Goal: Task Accomplishment & Management: Manage account settings

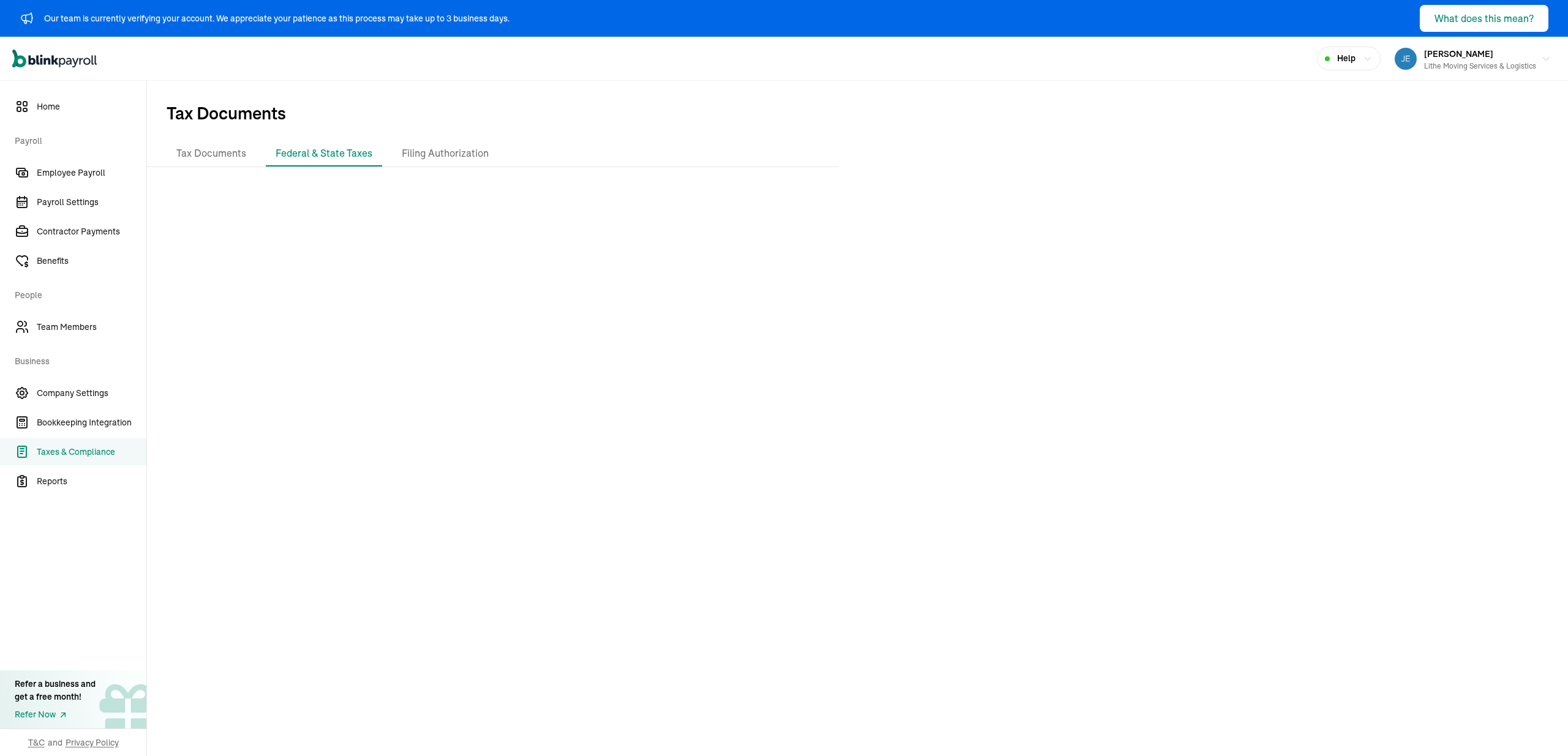
click at [569, 192] on div at bounding box center [857, 469] width 1421 height 585
click at [264, 77] on div "Open main menu Help [PERSON_NAME] Lithe Moving Services & Logistics" at bounding box center [784, 59] width 1568 height 44
click at [232, 159] on li "Tax Documents" at bounding box center [211, 154] width 89 height 26
click at [565, 96] on span "Tax Documents" at bounding box center [857, 111] width 1421 height 60
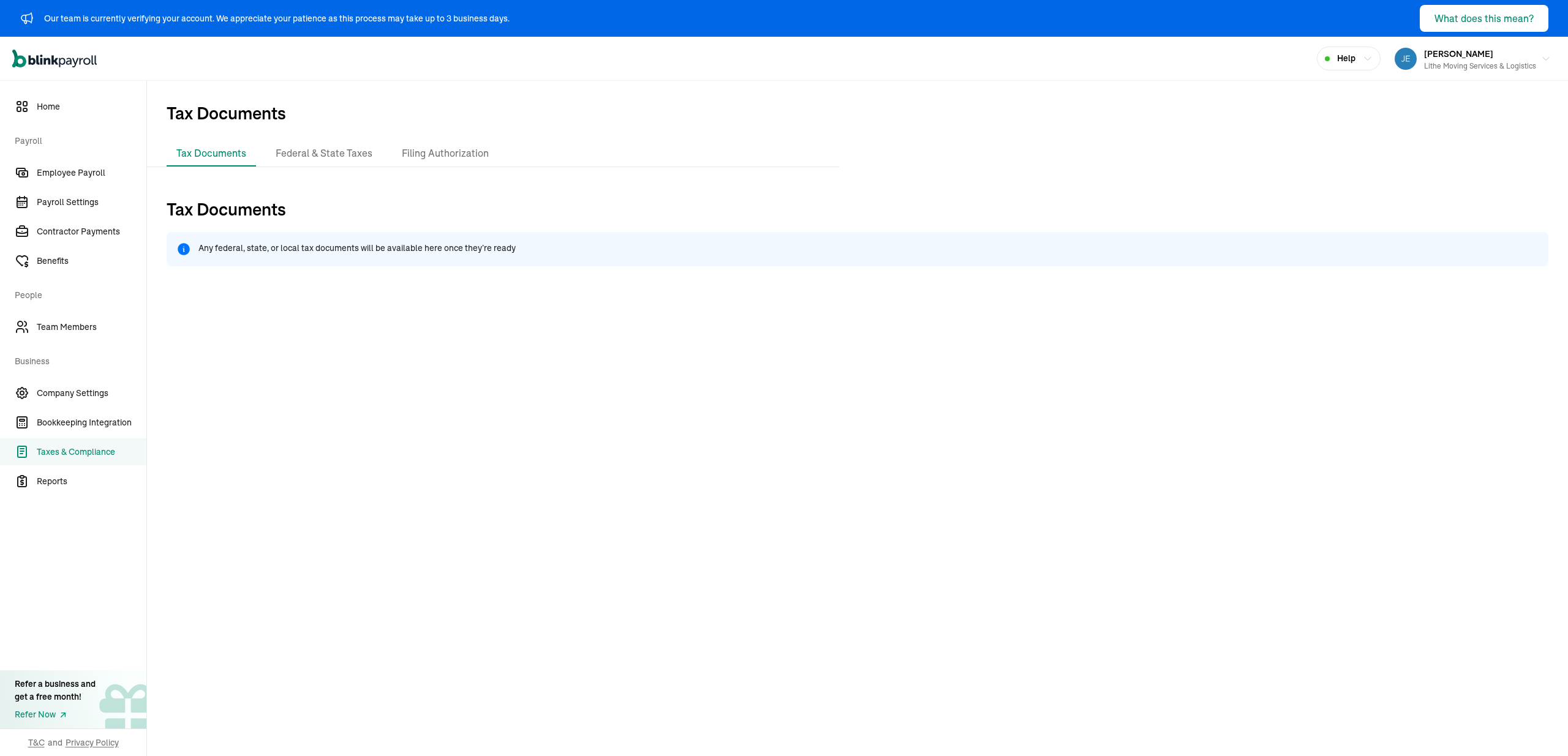
click at [770, 181] on div "Tax Documents Any federal, state, or local tax documents will be available here…" at bounding box center [857, 551] width 1421 height 749
drag, startPoint x: 433, startPoint y: 105, endPoint x: 296, endPoint y: 3, distance: 170.8
click at [431, 100] on span "Tax Documents" at bounding box center [857, 111] width 1421 height 60
click at [49, 60] on icon "Global" at bounding box center [47, 61] width 7 height 7
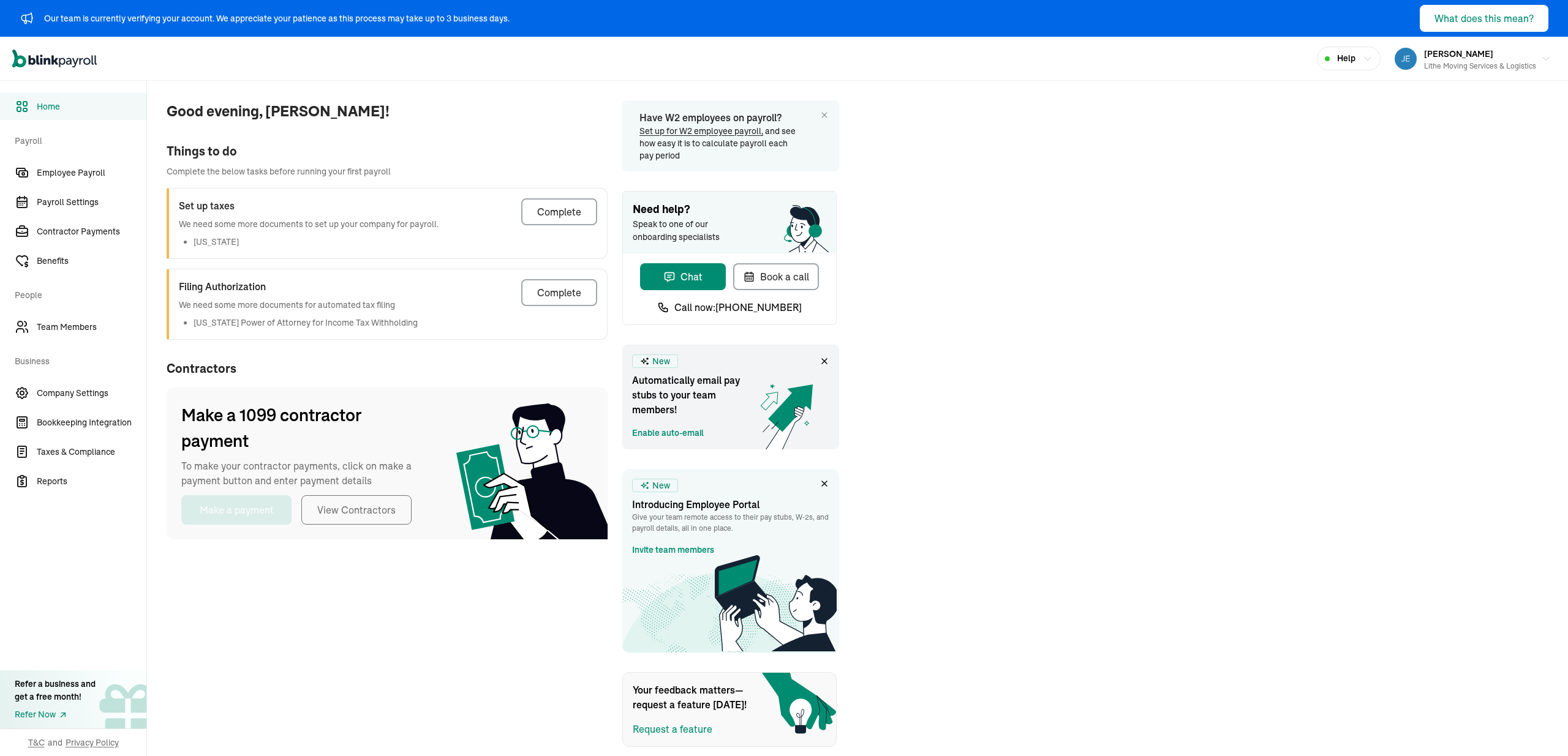
click at [1056, 269] on div "Good evening, [PERSON_NAME]! Things to do Complete the below tasks before runni…" at bounding box center [857, 414] width 1421 height 666
click at [396, 115] on span "Good evening, [PERSON_NAME]!" at bounding box center [387, 111] width 441 height 22
click at [92, 167] on span "Employee Payroll" at bounding box center [92, 173] width 110 height 13
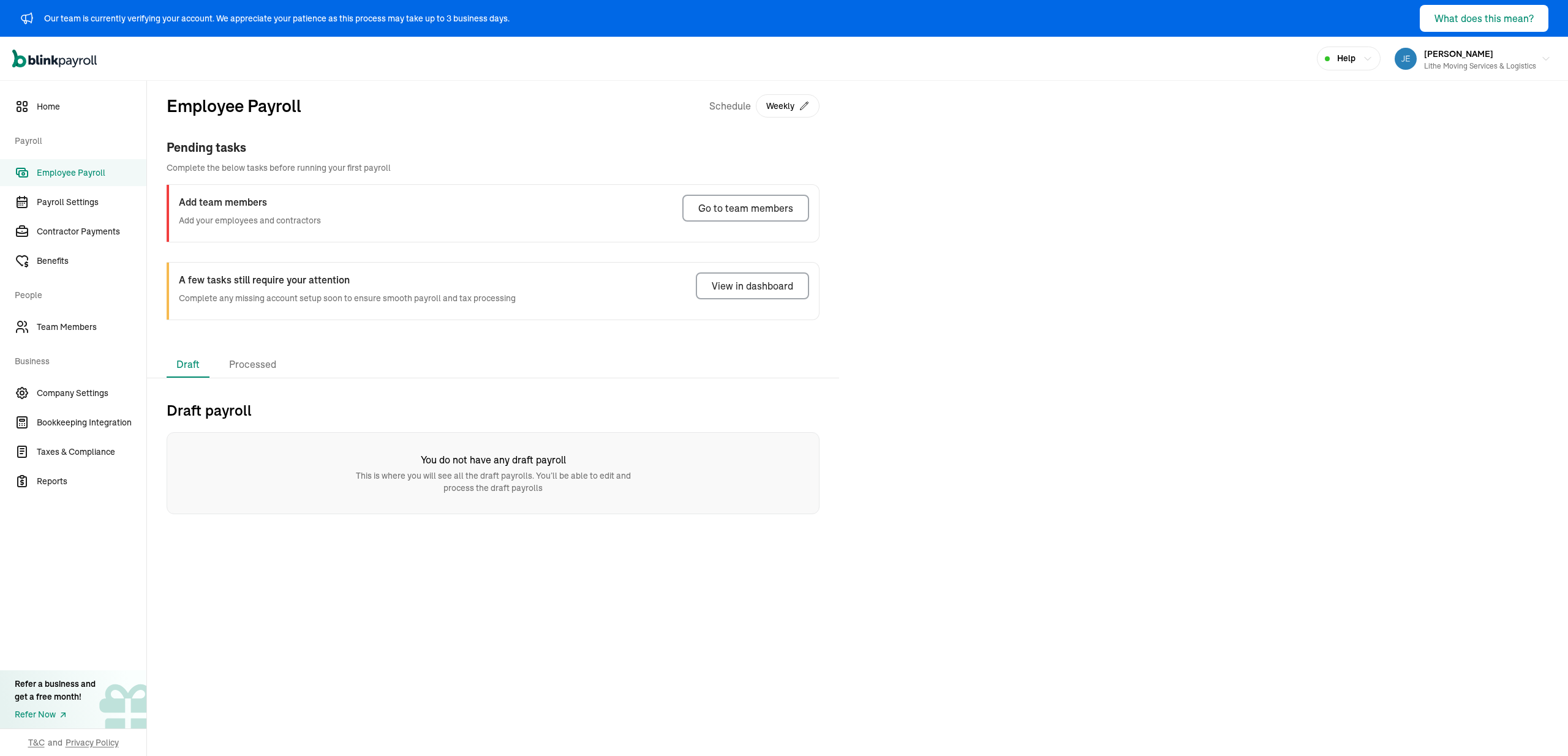
click at [422, 350] on div "Employee Payroll Schedule Weekly Pending tasks Complete the below tasks before …" at bounding box center [493, 216] width 692 height 271
click at [728, 175] on div "Pending tasks Complete the below tasks before running your first payroll Add te…" at bounding box center [493, 190] width 653 height 104
click at [733, 227] on div "Add team members Add your employees and contractors Go to team members" at bounding box center [493, 213] width 652 height 57
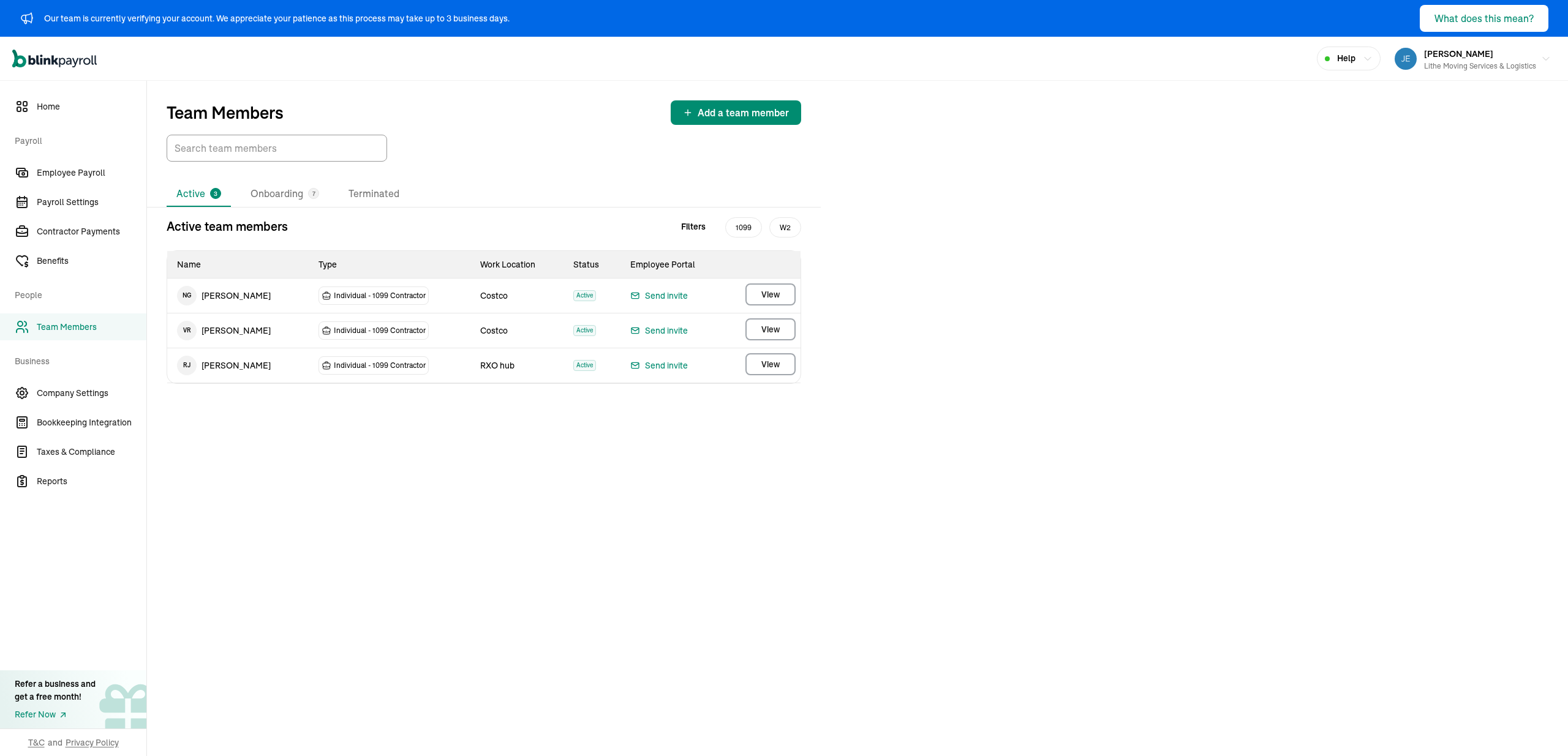
drag, startPoint x: 873, startPoint y: 273, endPoint x: 863, endPoint y: 282, distance: 13.5
click at [873, 274] on div "Team Members Add a team member Active 3 Onboarding 7 Terminated Active team mem…" at bounding box center [857, 419] width 1421 height 676
click at [661, 424] on div "Team Members Add a team member Active 3 Onboarding 7 Terminated Active team mem…" at bounding box center [857, 419] width 1421 height 676
click at [553, 191] on div "Active 3 Onboarding 7 Terminated" at bounding box center [484, 194] width 634 height 26
click at [300, 197] on li "Onboarding 7" at bounding box center [285, 194] width 88 height 26
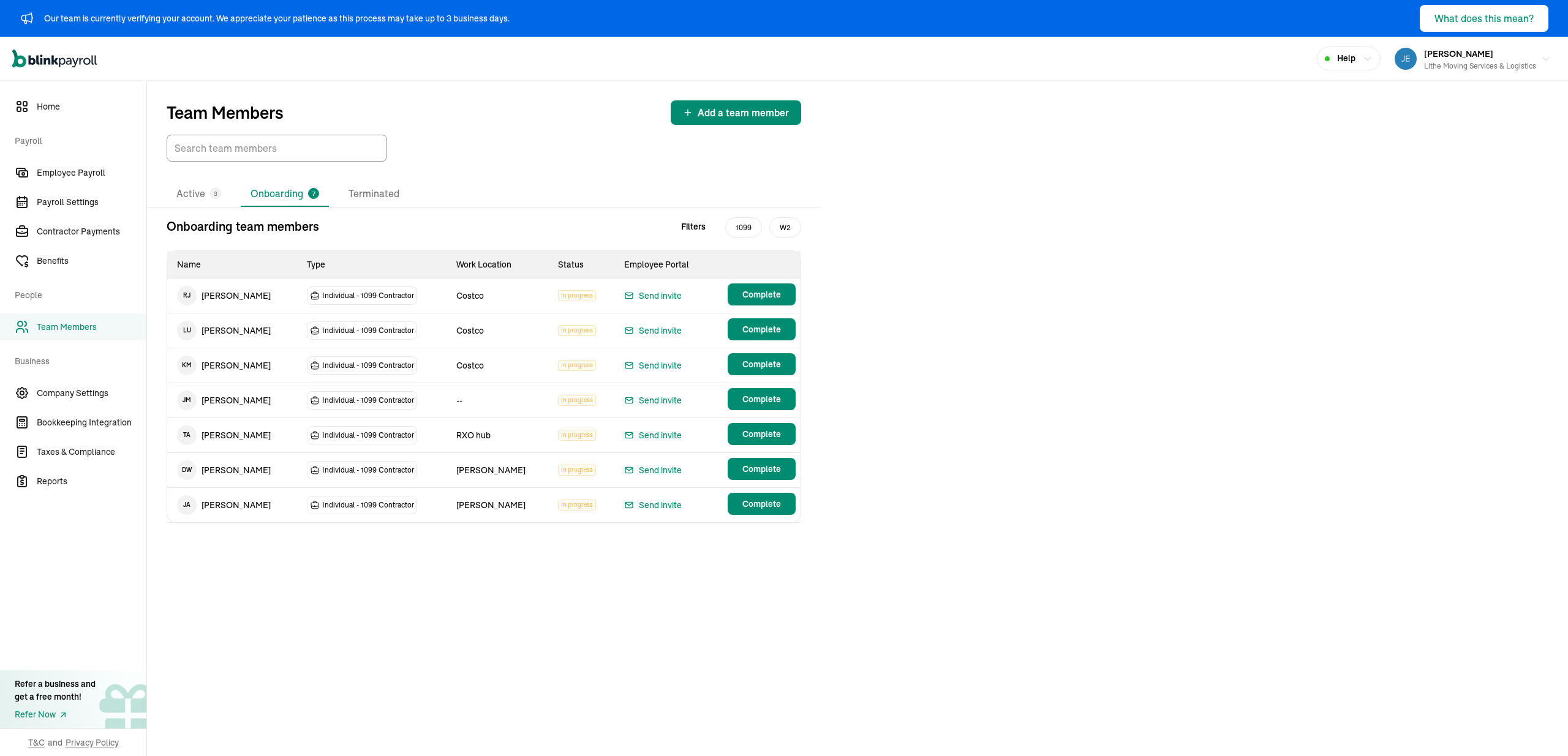
drag, startPoint x: 881, startPoint y: 318, endPoint x: 805, endPoint y: 306, distance: 76.9
click at [879, 317] on div "Team Members Add a team member Active 3 Onboarding 7 Terminated Onboarding team…" at bounding box center [857, 419] width 1421 height 676
click at [758, 301] on button "Complete" at bounding box center [761, 294] width 68 height 22
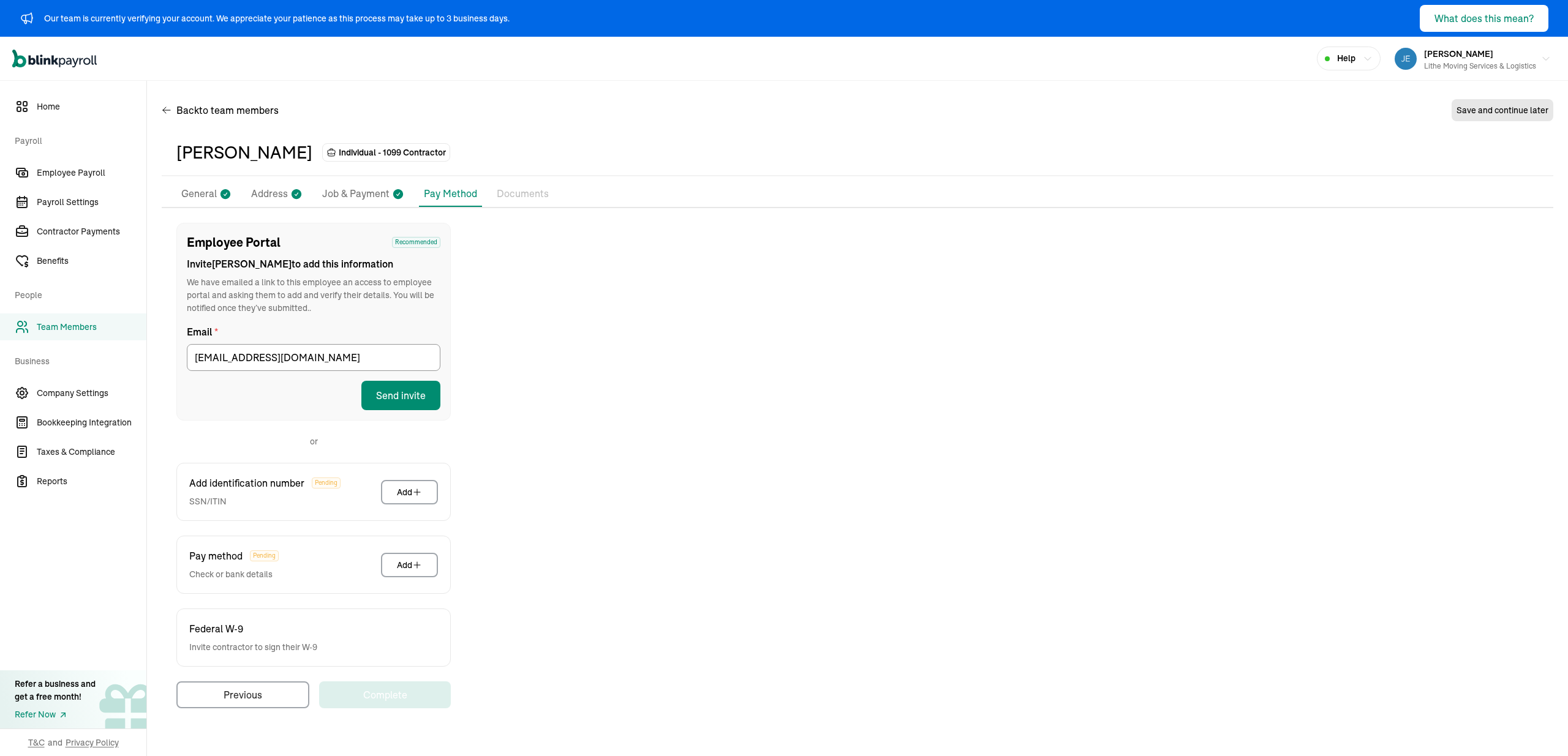
click at [479, 358] on div "Employee Portal Recommended Invite [PERSON_NAME] to add this information We hav…" at bounding box center [857, 465] width 1391 height 485
click at [370, 379] on form "Email * [EMAIL_ADDRESS][DOMAIN_NAME] Send invite" at bounding box center [313, 367] width 253 height 85
click at [378, 386] on button "Send invite" at bounding box center [401, 396] width 79 height 29
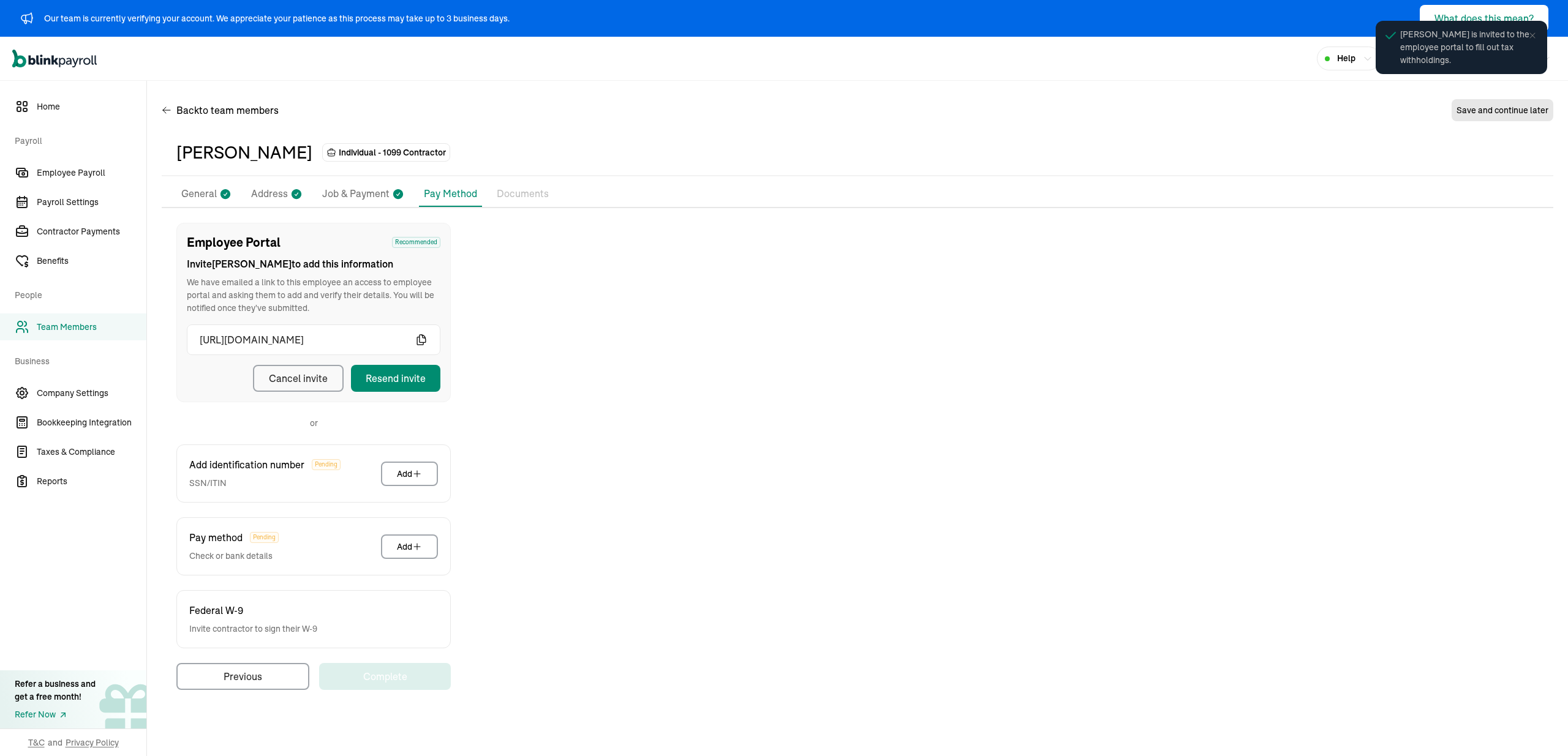
click at [194, 195] on p "General" at bounding box center [199, 194] width 36 height 16
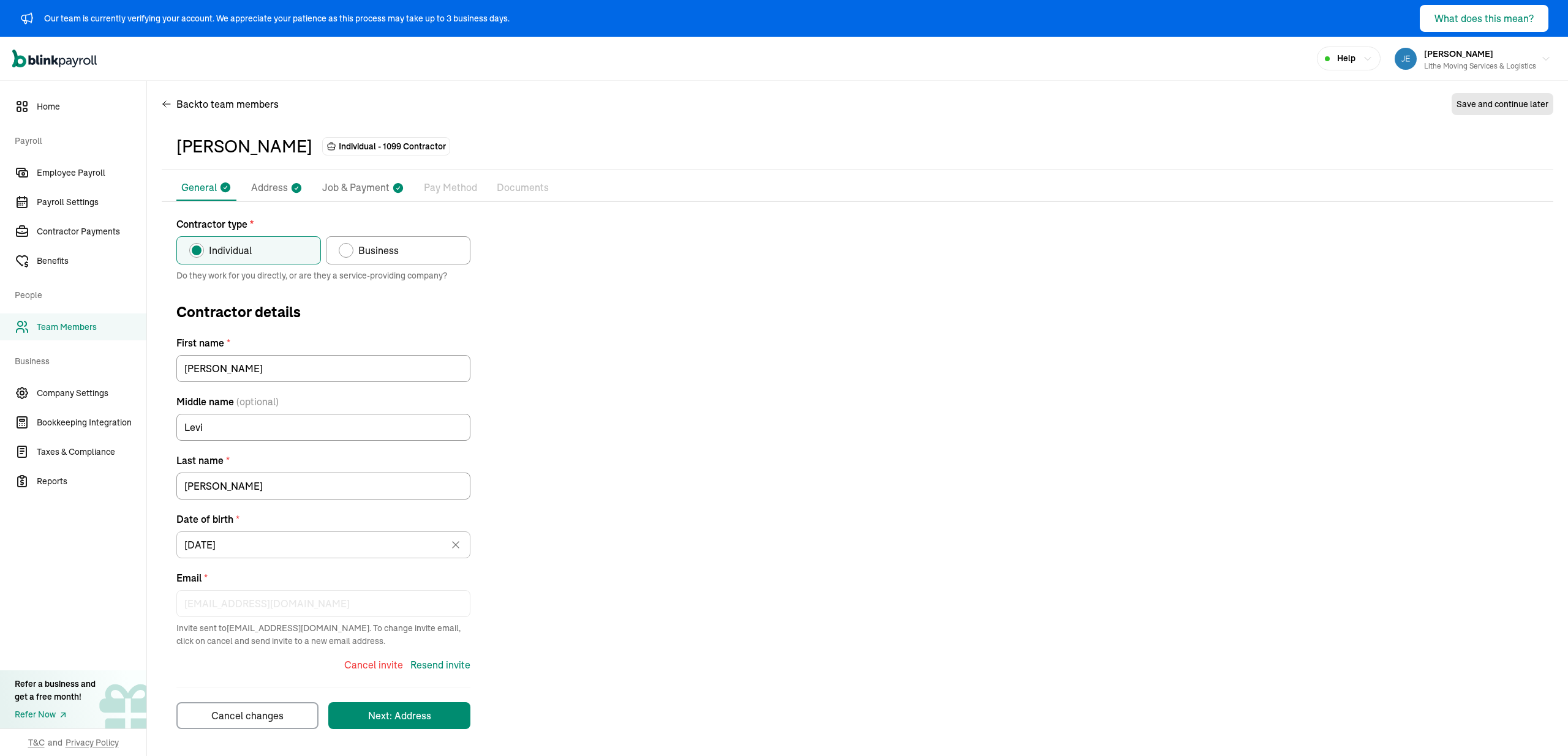
drag, startPoint x: 578, startPoint y: 326, endPoint x: 542, endPoint y: 320, distance: 36.5
click at [578, 326] on div "Contractor type * Individual Business Do they work for you directly, or are the…" at bounding box center [857, 473] width 1391 height 512
click at [107, 169] on span "Employee Payroll" at bounding box center [92, 173] width 110 height 13
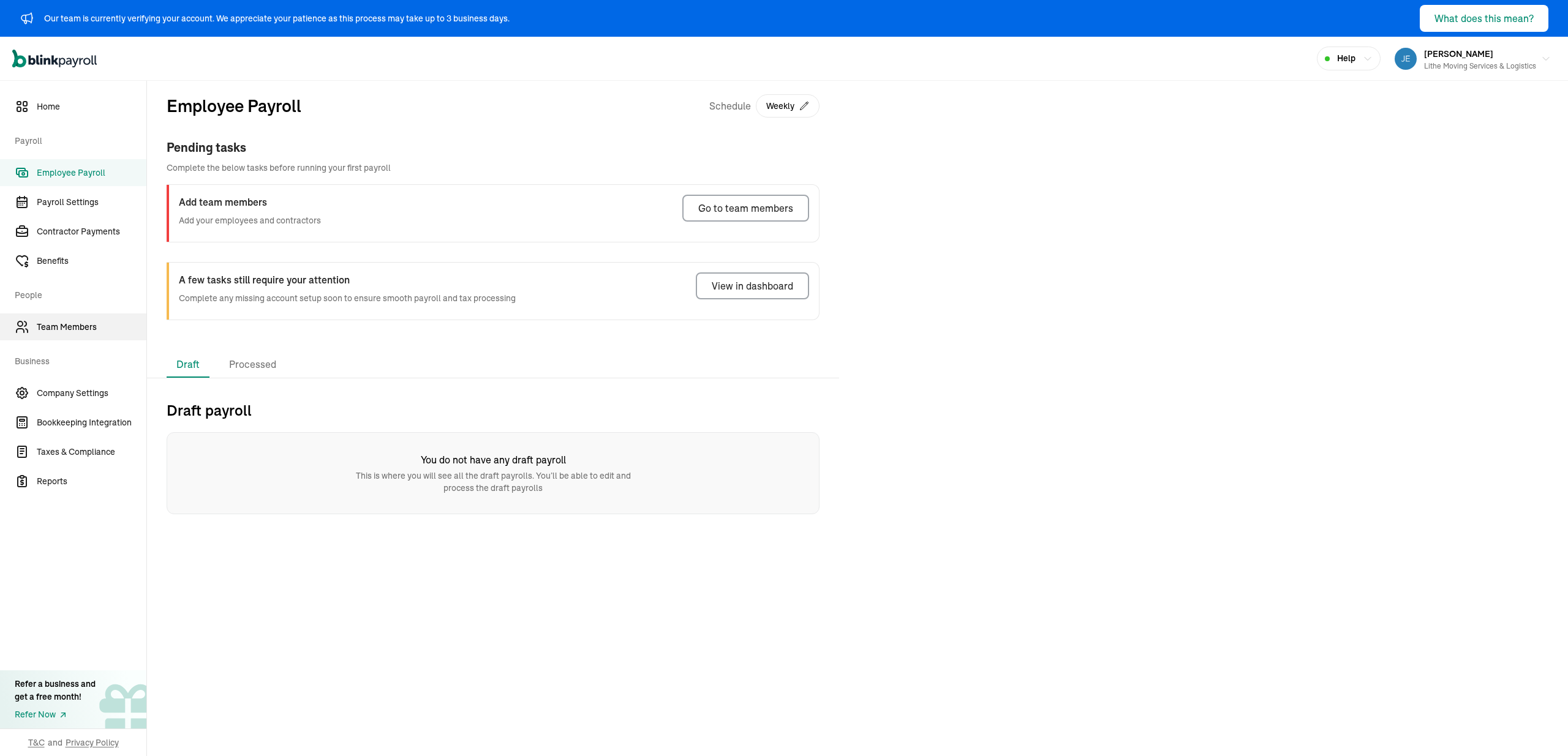
click at [124, 337] on link "Team Members" at bounding box center [73, 327] width 146 height 27
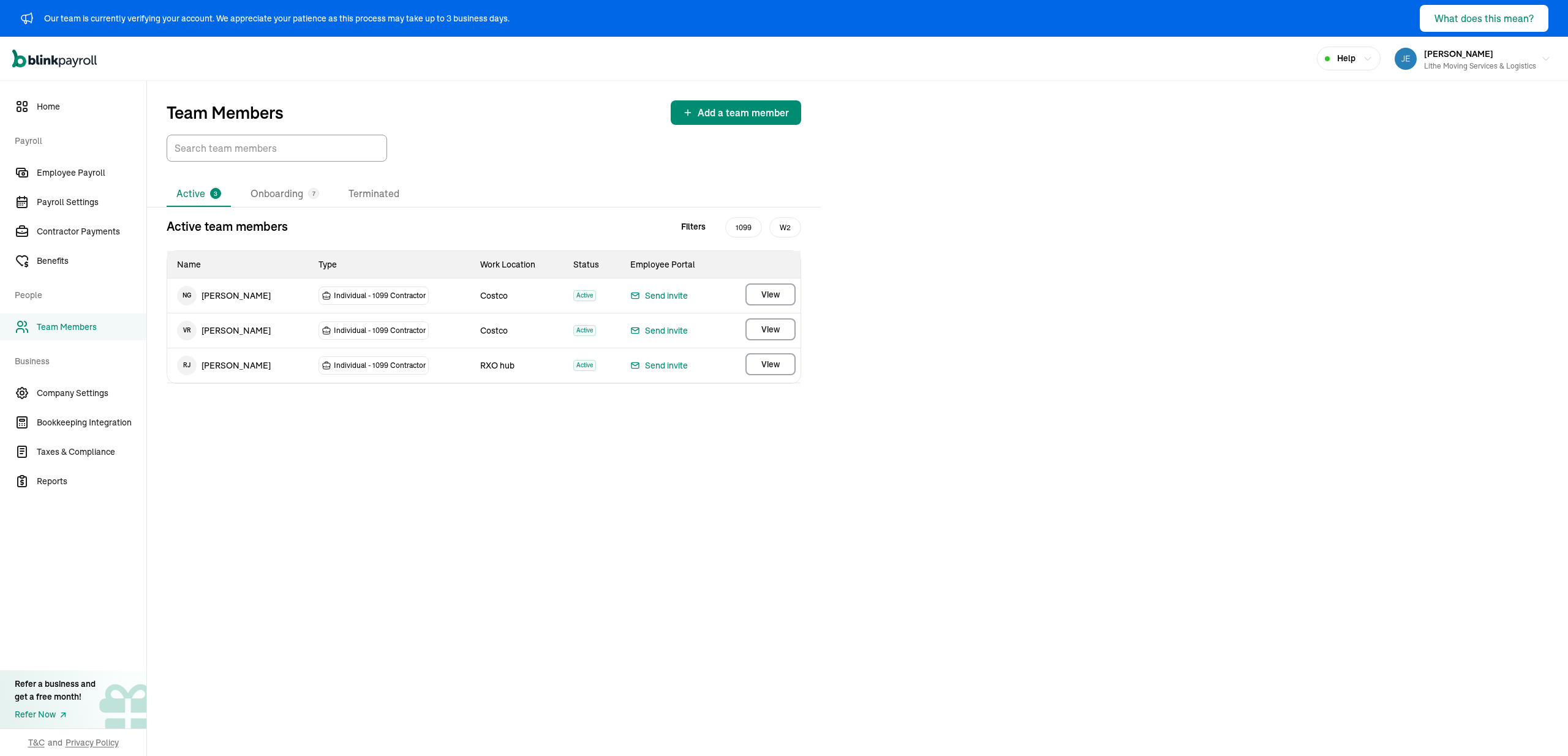
click at [1137, 431] on div "Team Members Add a team member Active 3 Onboarding 7 Terminated Active team mem…" at bounding box center [857, 419] width 1421 height 676
drag, startPoint x: 632, startPoint y: 156, endPoint x: 263, endPoint y: 235, distance: 377.4
click at [627, 156] on div at bounding box center [484, 148] width 634 height 27
click at [282, 202] on li "Onboarding 7" at bounding box center [285, 194] width 88 height 26
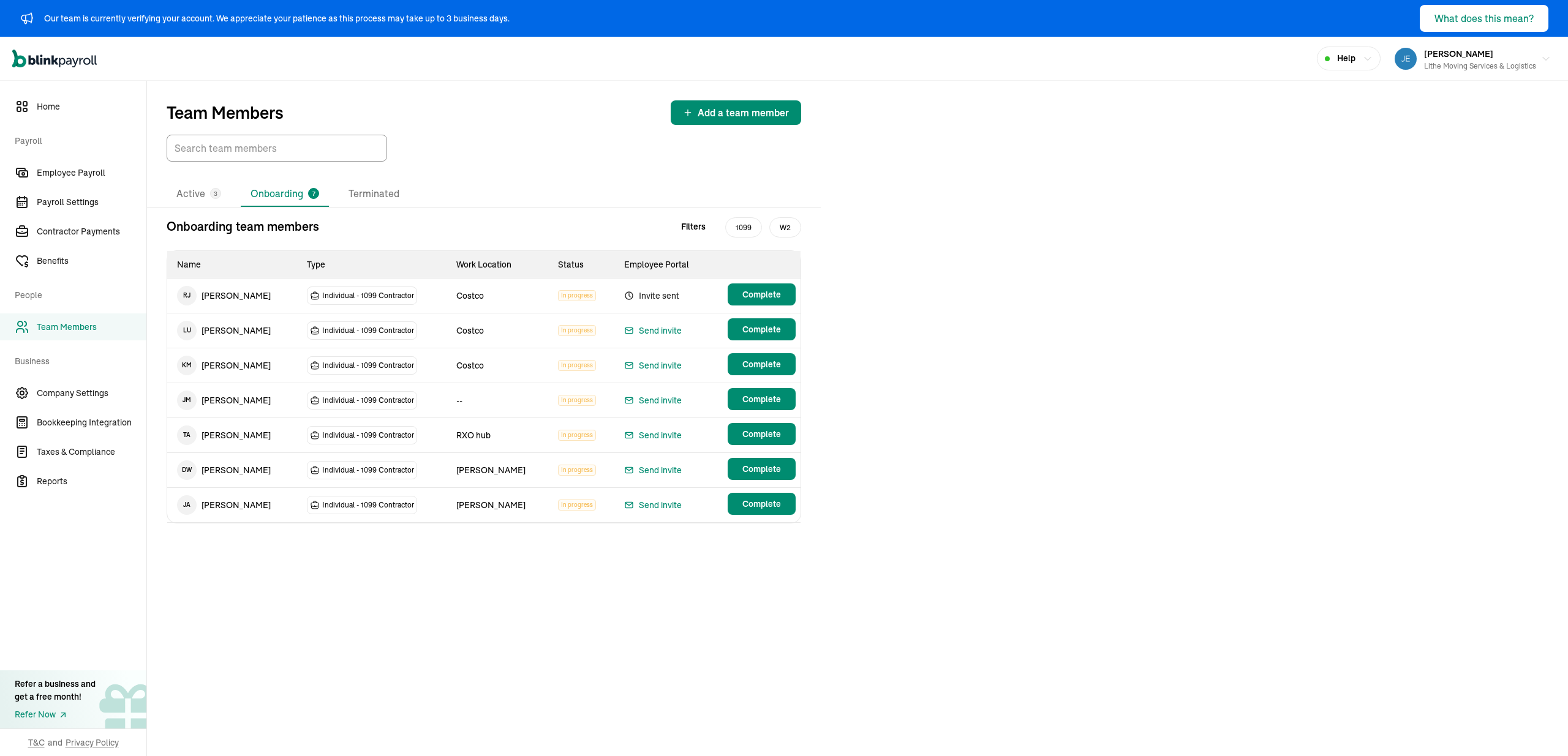
click at [562, 536] on div "Onboarding team members Filters 1099 W2 Name Type Work Location Status Employee…" at bounding box center [484, 380] width 674 height 326
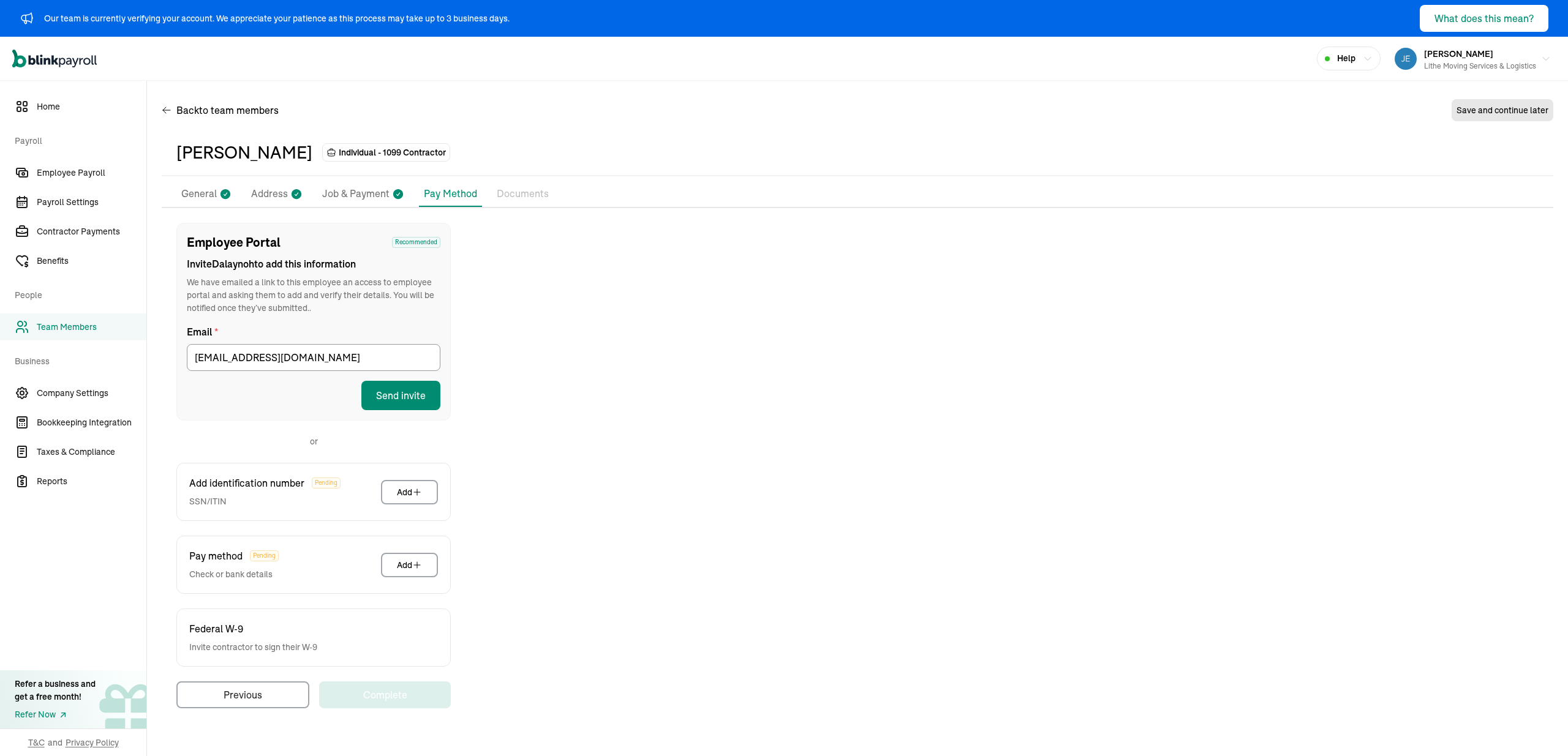
click at [631, 433] on div "Employee Portal Recommended Invite [PERSON_NAME] to add this information We hav…" at bounding box center [857, 465] width 1391 height 485
click at [81, 173] on span "Employee Payroll" at bounding box center [92, 173] width 110 height 13
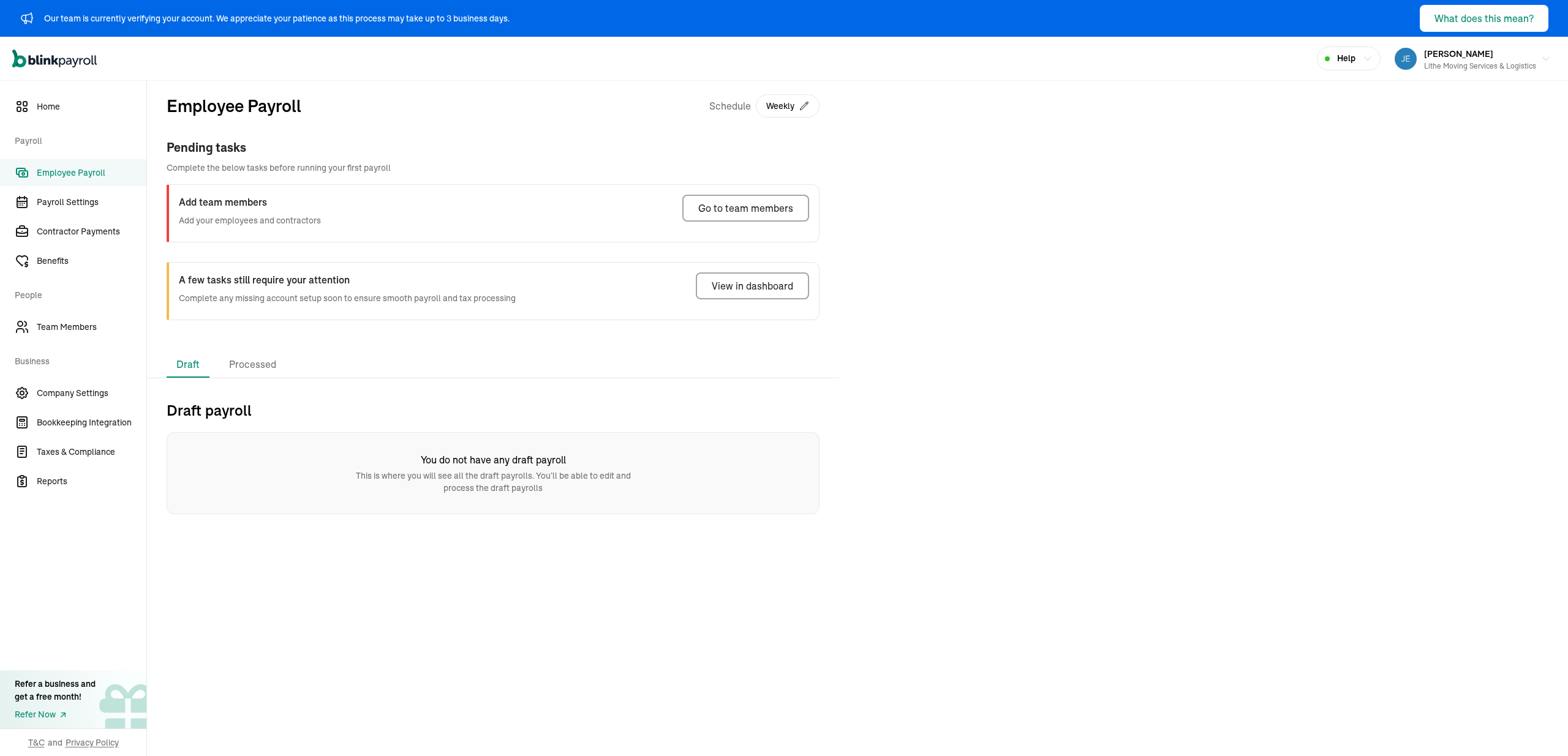
click at [635, 94] on div "Employee Payroll Schedule Weekly" at bounding box center [493, 115] width 653 height 45
drag, startPoint x: 449, startPoint y: 115, endPoint x: 327, endPoint y: 64, distance: 132.2
click at [449, 115] on div "Employee Payroll Schedule Weekly" at bounding box center [493, 115] width 653 height 45
click at [423, 77] on div "Open main menu Help [PERSON_NAME] Lithe Moving Services & Logistics" at bounding box center [784, 59] width 1568 height 44
click at [804, 135] on div "Employee Payroll Schedule Weekly" at bounding box center [493, 115] width 653 height 45
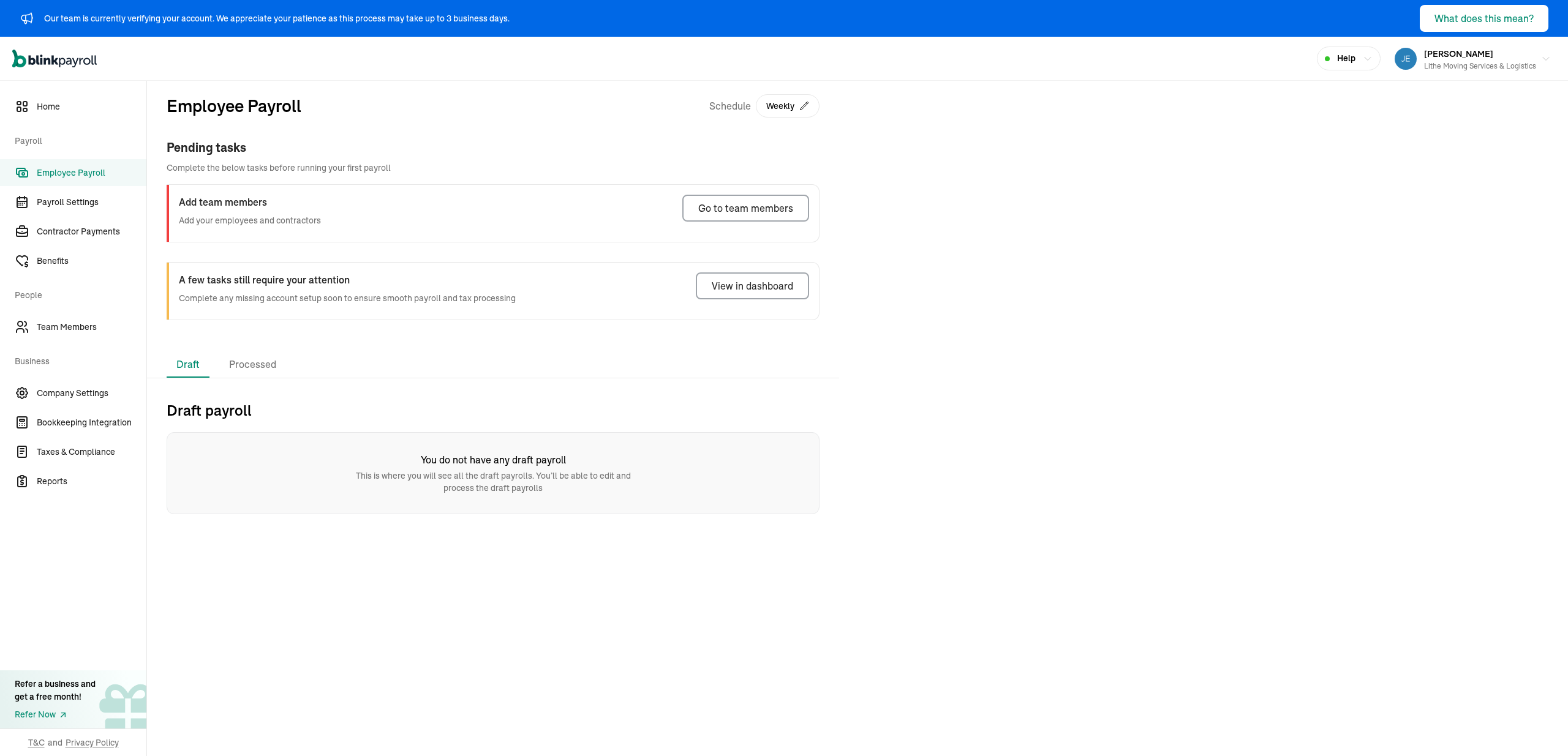
click at [785, 149] on div "Pending tasks" at bounding box center [493, 147] width 653 height 19
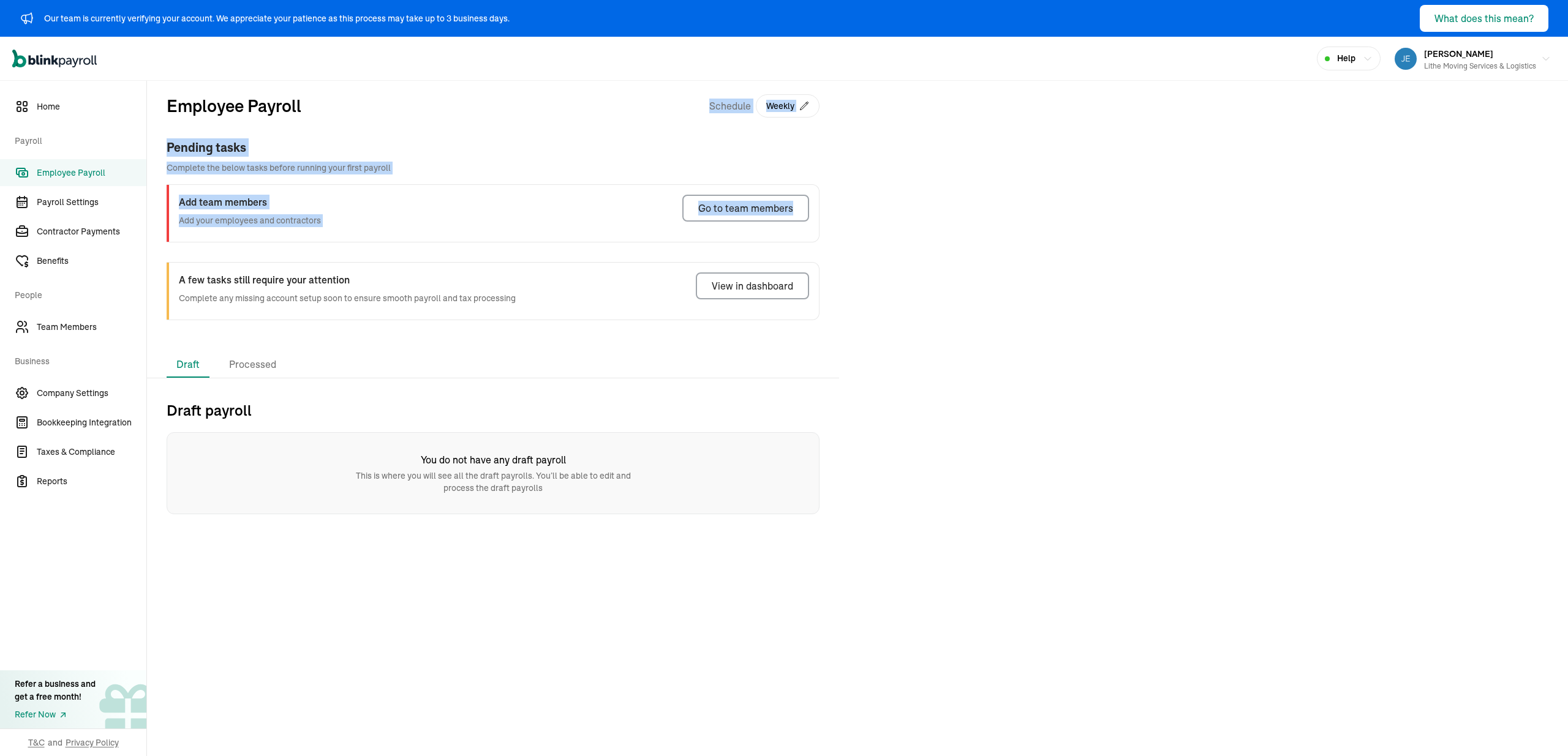
drag, startPoint x: 571, startPoint y: 96, endPoint x: 1003, endPoint y: 235, distance: 453.8
click at [1003, 235] on div "Employee Payroll Schedule Weekly Pending tasks Complete the below tasks before …" at bounding box center [857, 297] width 1421 height 433
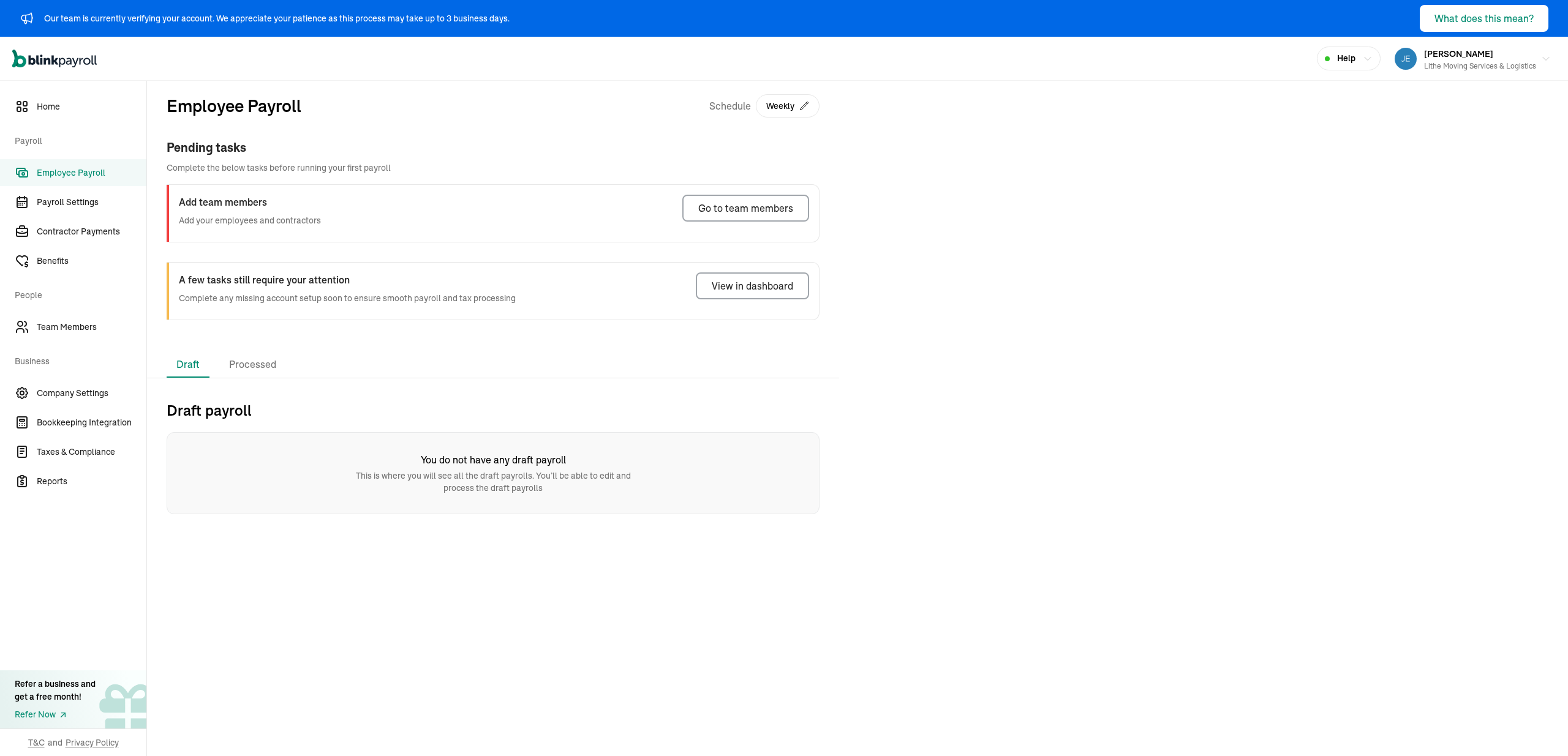
click at [1107, 345] on div "Employee Payroll Schedule Weekly Pending tasks Complete the below tasks before …" at bounding box center [857, 297] width 1421 height 433
click at [580, 131] on div "Employee Payroll Schedule Weekly" at bounding box center [493, 115] width 653 height 45
drag, startPoint x: 731, startPoint y: 128, endPoint x: 484, endPoint y: 99, distance: 248.7
click at [727, 128] on div "Employee Payroll Schedule Weekly" at bounding box center [493, 115] width 653 height 45
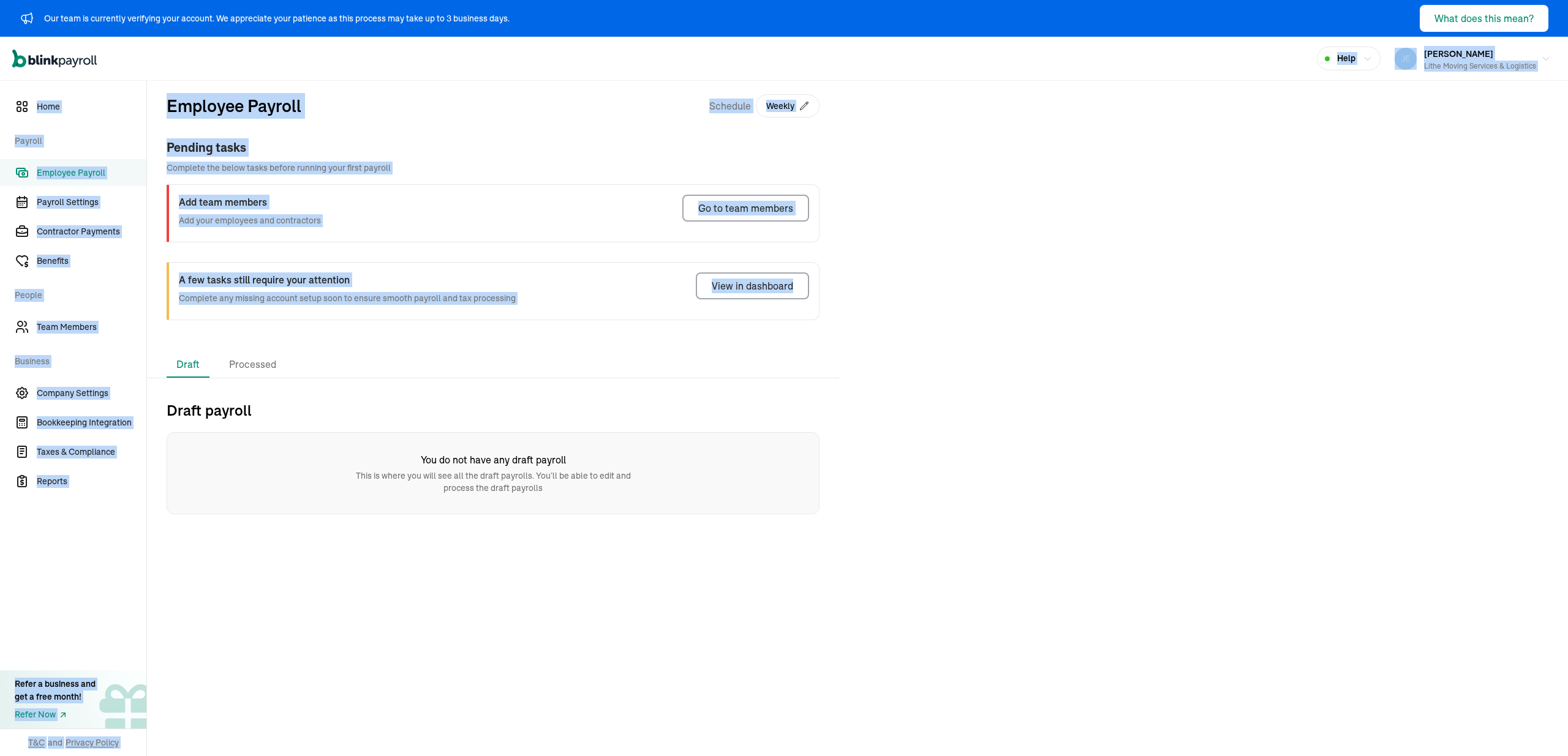
drag, startPoint x: 142, startPoint y: 66, endPoint x: 973, endPoint y: 332, distance: 872.5
click at [973, 331] on div "Our team is currently verifying your account. We appreciate your patience as th…" at bounding box center [784, 378] width 1568 height 756
click at [974, 332] on div "Employee Payroll Schedule Weekly Pending tasks Complete the below tasks before …" at bounding box center [857, 297] width 1421 height 433
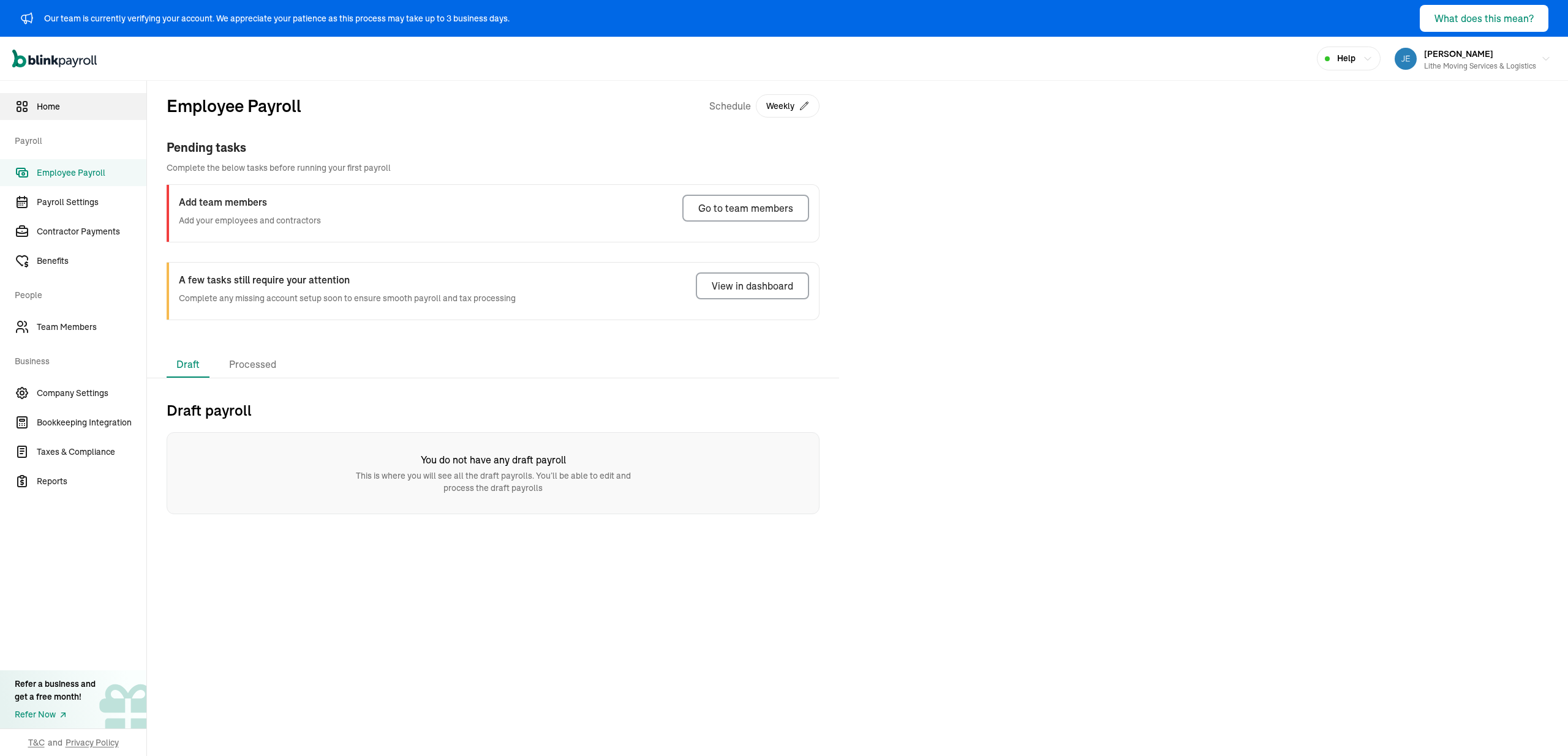
click at [74, 101] on span "Home" at bounding box center [92, 107] width 110 height 13
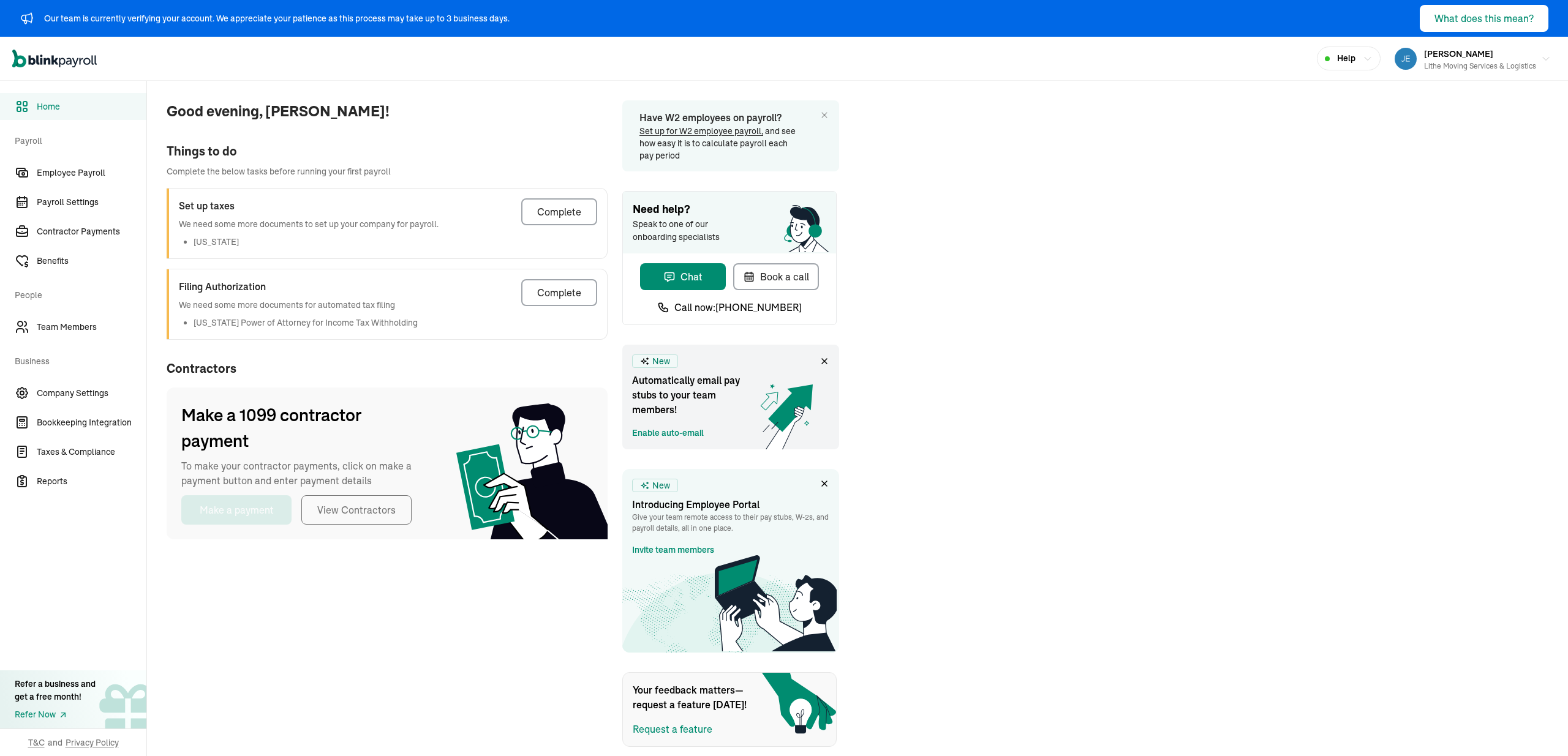
click at [492, 111] on span "Good evening, [PERSON_NAME]!" at bounding box center [387, 111] width 441 height 22
click at [889, 147] on div "Good evening, [PERSON_NAME]! Things to do Complete the below tasks before runni…" at bounding box center [857, 414] width 1421 height 666
click at [482, 116] on span "Good evening, [PERSON_NAME]!" at bounding box center [387, 111] width 441 height 22
click at [482, 115] on span "Good evening, [PERSON_NAME]!" at bounding box center [387, 111] width 441 height 22
click at [306, 76] on div "Open main menu Help [PERSON_NAME] Lithe Moving Services & Logistics" at bounding box center [784, 59] width 1568 height 44
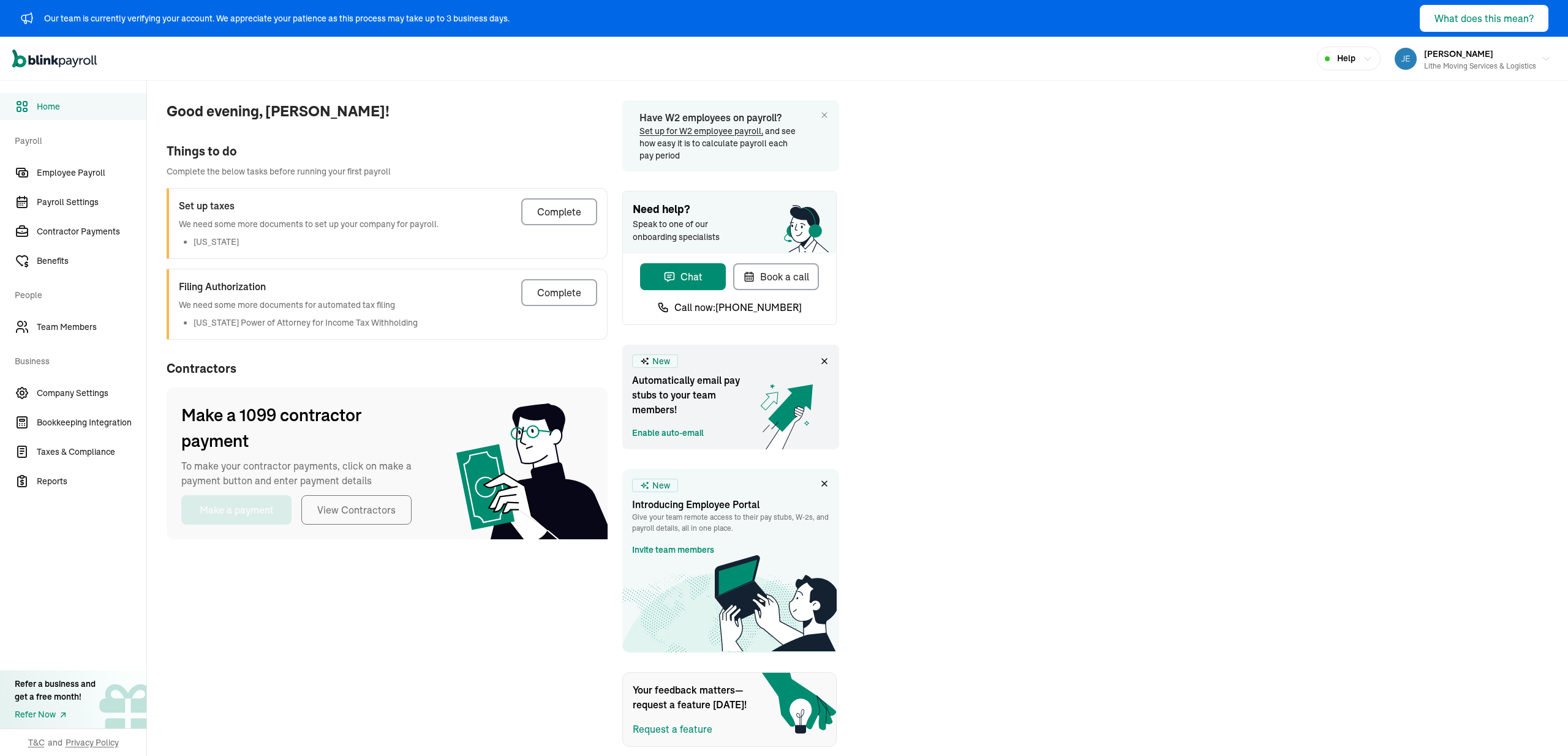
click at [343, 67] on div "Open main menu Help [PERSON_NAME] Lithe Moving Services & Logistics" at bounding box center [784, 59] width 1568 height 44
click at [226, 71] on div "Open main menu Help [PERSON_NAME] Lithe Moving Services & Logistics" at bounding box center [784, 59] width 1568 height 44
click at [114, 420] on span "Bookkeeping Integration" at bounding box center [92, 423] width 110 height 13
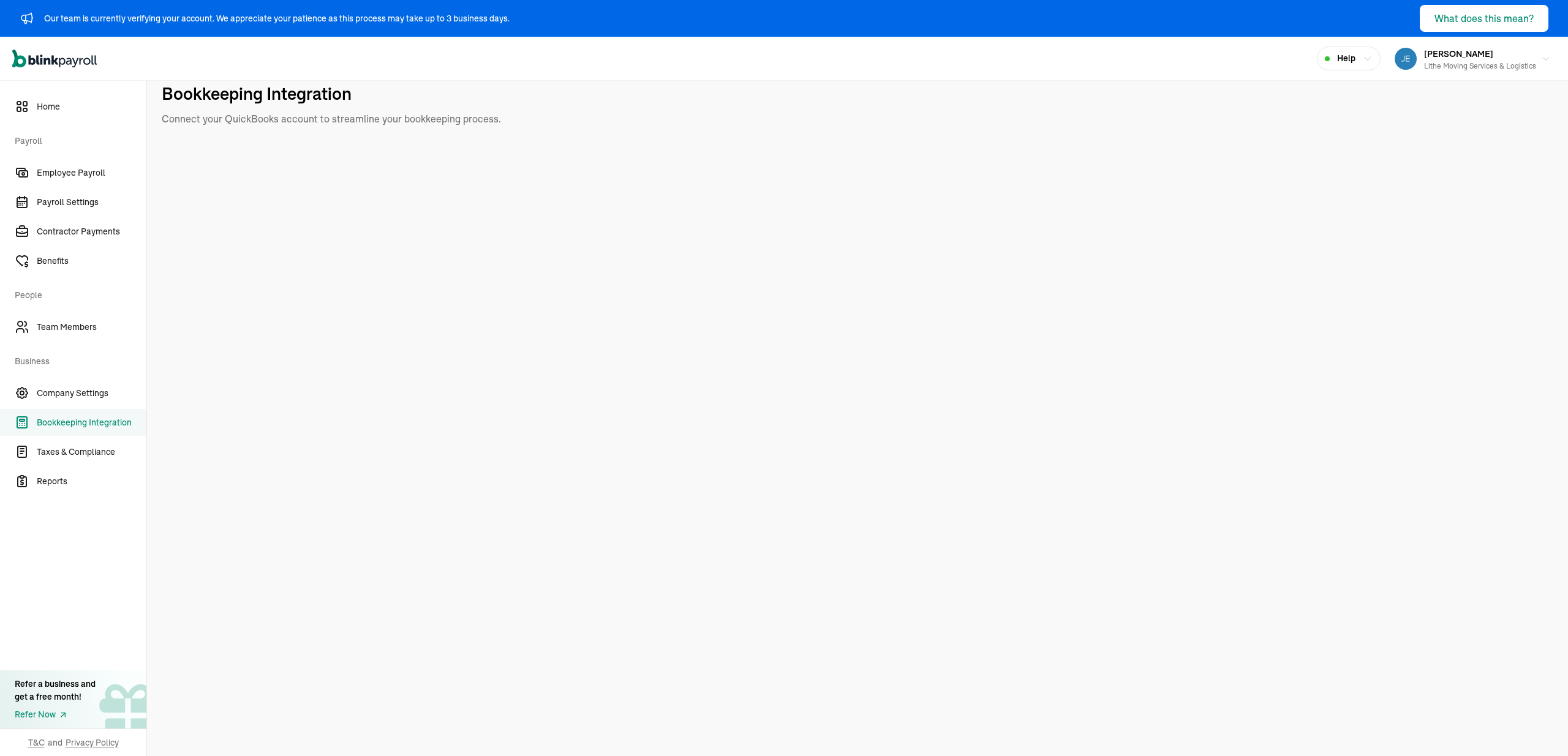
scroll to position [38, 0]
click at [89, 114] on link "Home" at bounding box center [73, 107] width 146 height 27
